Goal: Task Accomplishment & Management: Use online tool/utility

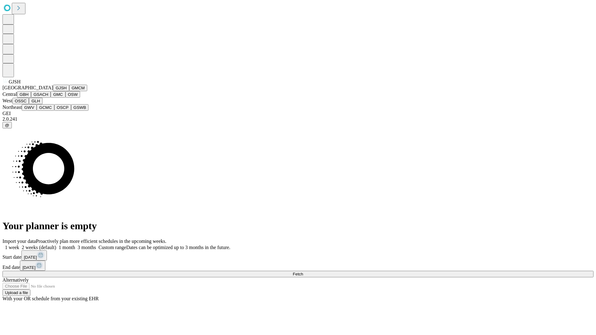
click at [53, 91] on button "GJSH" at bounding box center [61, 88] width 16 height 7
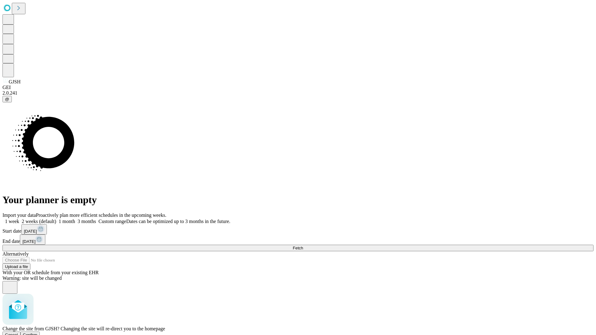
click at [38, 333] on span "Confirm" at bounding box center [30, 335] width 15 height 5
click at [19, 219] on label "1 week" at bounding box center [10, 221] width 17 height 5
click at [303, 246] on span "Fetch" at bounding box center [298, 248] width 10 height 5
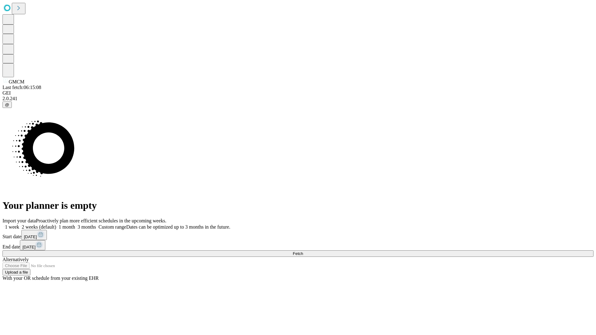
click at [19, 224] on label "1 week" at bounding box center [10, 226] width 17 height 5
click at [303, 251] on span "Fetch" at bounding box center [298, 253] width 10 height 5
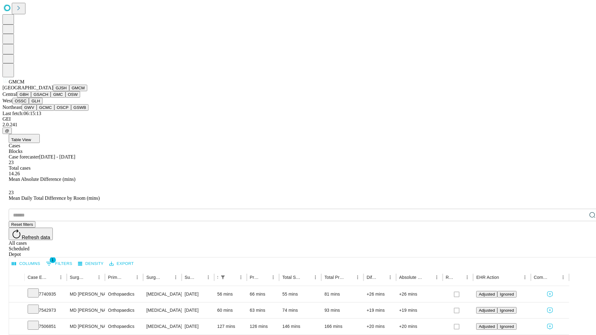
click at [31, 98] on button "GBH" at bounding box center [24, 94] width 14 height 7
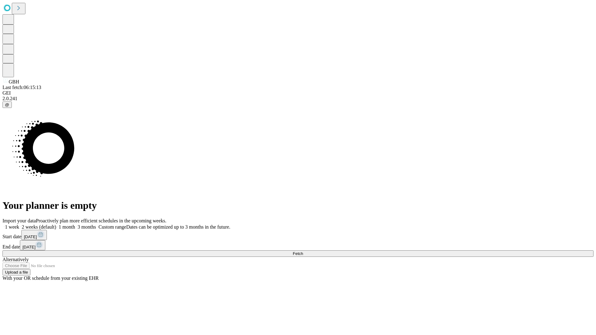
click at [19, 224] on label "1 week" at bounding box center [10, 226] width 17 height 5
click at [303, 251] on span "Fetch" at bounding box center [298, 253] width 10 height 5
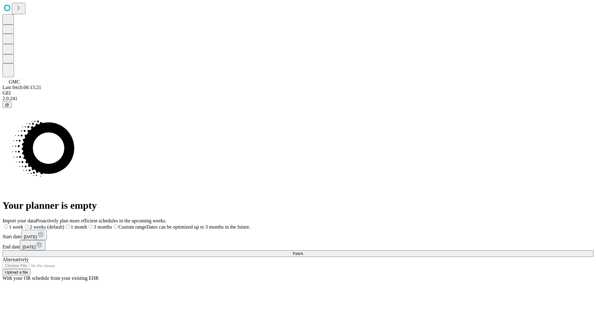
click at [303, 251] on span "Fetch" at bounding box center [298, 253] width 10 height 5
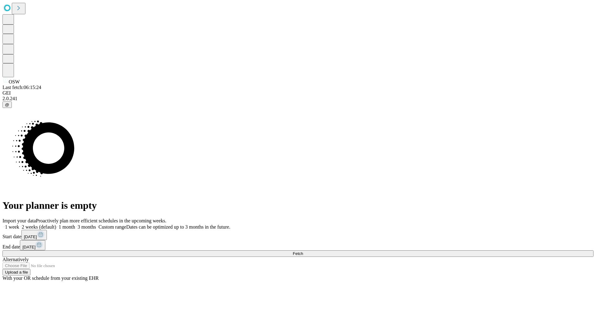
click at [19, 224] on label "1 week" at bounding box center [10, 226] width 17 height 5
click at [303, 251] on span "Fetch" at bounding box center [298, 253] width 10 height 5
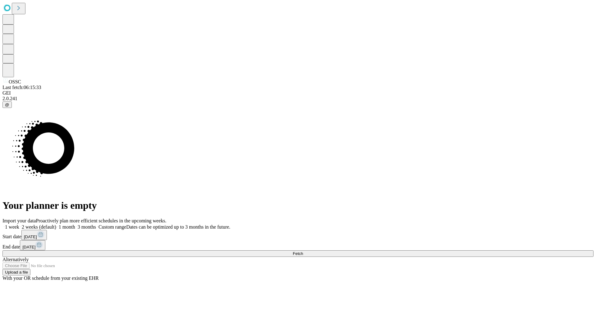
click at [19, 224] on label "1 week" at bounding box center [10, 226] width 17 height 5
click at [303, 251] on span "Fetch" at bounding box center [298, 253] width 10 height 5
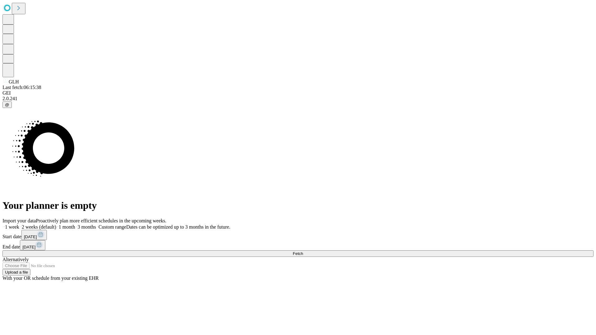
click at [19, 224] on label "1 week" at bounding box center [10, 226] width 17 height 5
click at [303, 251] on span "Fetch" at bounding box center [298, 253] width 10 height 5
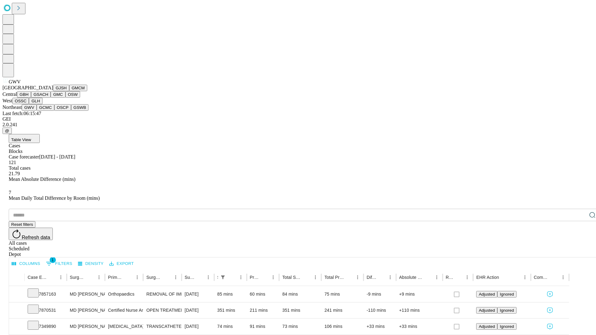
click at [48, 111] on button "GCMC" at bounding box center [46, 107] width 18 height 7
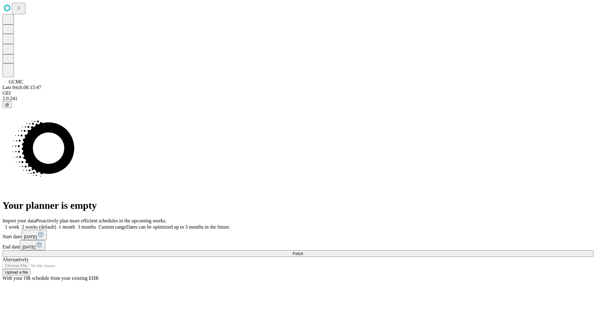
click at [303, 251] on span "Fetch" at bounding box center [298, 253] width 10 height 5
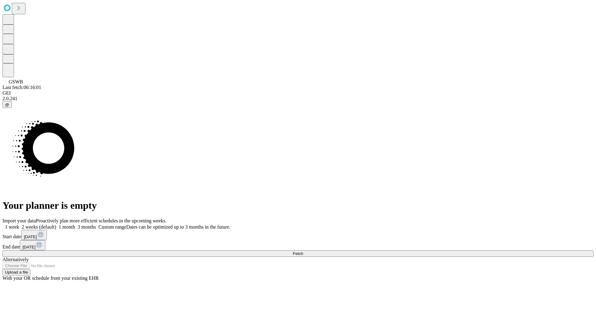
click at [303, 251] on span "Fetch" at bounding box center [298, 253] width 10 height 5
